Goal: Navigation & Orientation: Find specific page/section

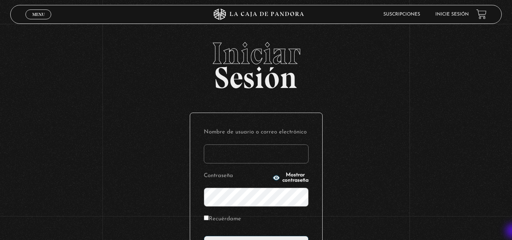
type input "[EMAIL_ADDRESS][DOMAIN_NAME]"
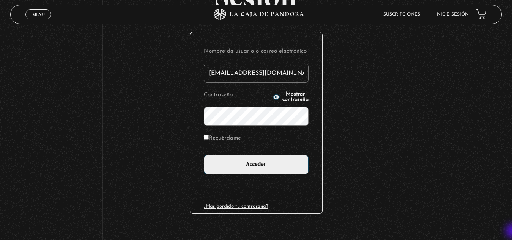
scroll to position [93, 0]
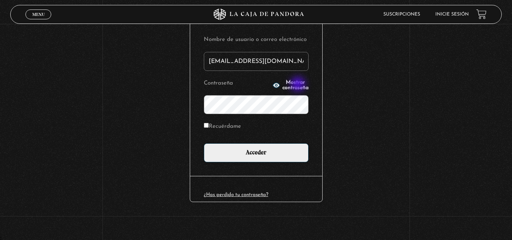
click at [299, 85] on span "Mostrar contraseña" at bounding box center [295, 85] width 26 height 11
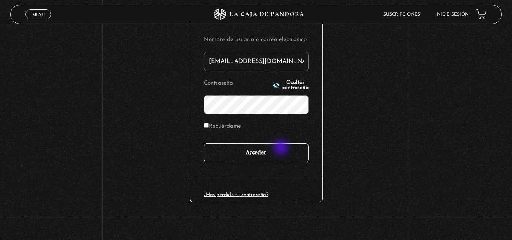
click at [282, 148] on input "Acceder" at bounding box center [256, 152] width 105 height 19
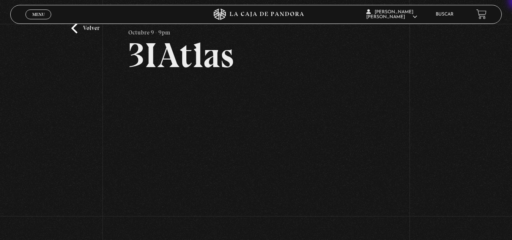
scroll to position [25, 0]
